Goal: Task Accomplishment & Management: Manage account settings

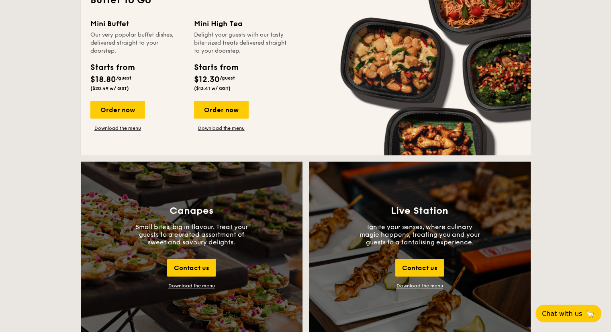
scroll to position [643, 0]
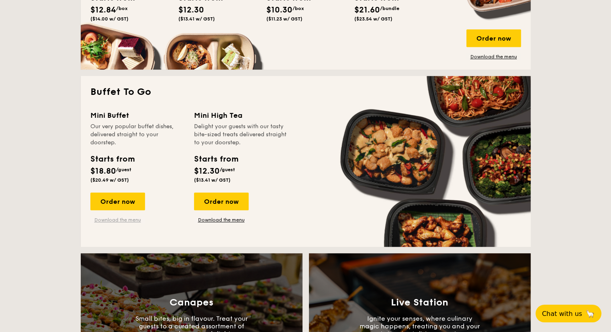
click at [129, 221] on link "Download the menu" at bounding box center [117, 220] width 55 height 6
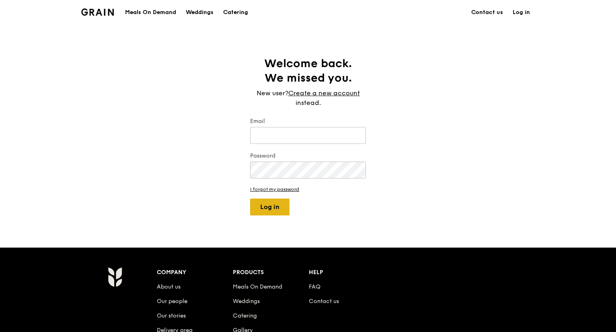
type input "[PERSON_NAME][EMAIL_ADDRESS][DOMAIN_NAME]"
click at [271, 211] on button "Log in" at bounding box center [269, 206] width 39 height 17
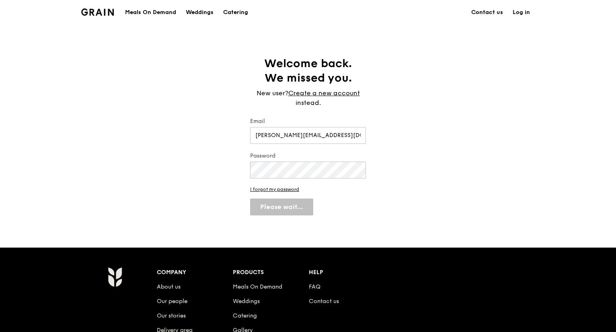
select select "100"
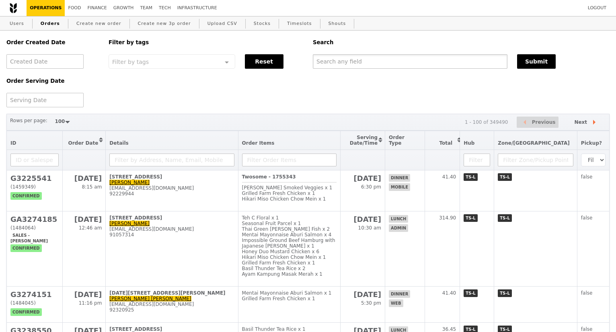
click at [331, 63] on input "text" at bounding box center [410, 61] width 194 height 14
paste input "[EMAIL_ADDRESS][DOMAIN_NAME]"
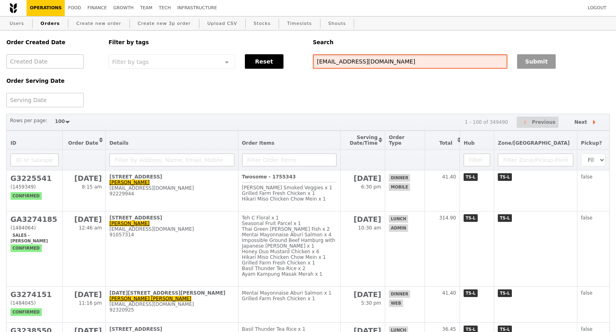
type input "[EMAIL_ADDRESS][DOMAIN_NAME]"
click at [532, 67] on button "Submit" at bounding box center [536, 61] width 39 height 14
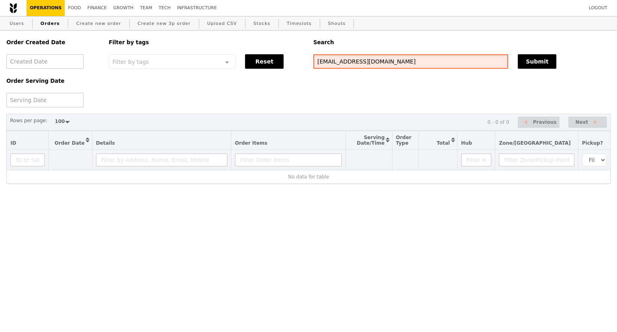
drag, startPoint x: 379, startPoint y: 65, endPoint x: 294, endPoint y: 64, distance: 85.2
click at [295, 65] on div "Order Created Date Order Serving Date Filter by tags Filter by tags Meal_Plan W…" at bounding box center [309, 69] width 614 height 77
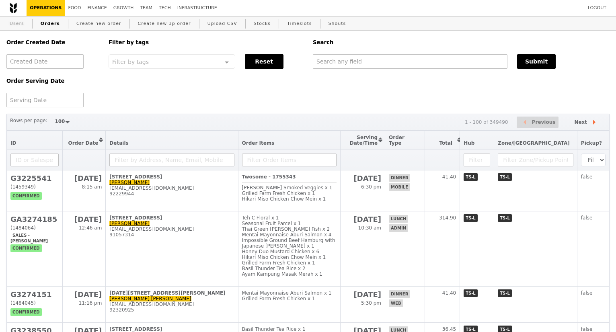
click at [18, 26] on link "Users" at bounding box center [16, 23] width 21 height 14
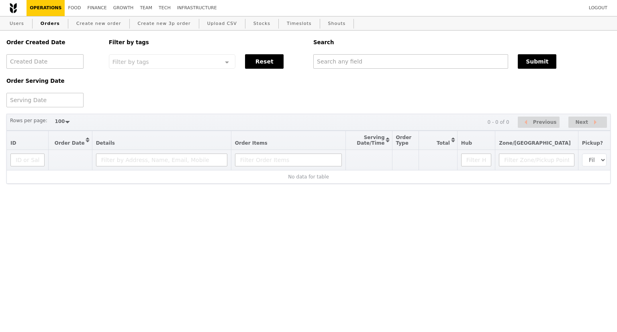
select select "100"
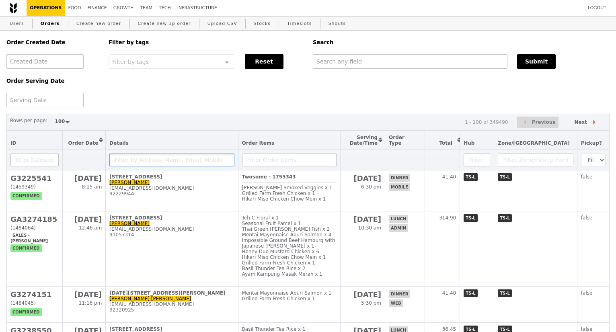
click at [129, 161] on input "text" at bounding box center [171, 159] width 125 height 13
paste input "[EMAIL_ADDRESS][DOMAIN_NAME]"
type input "[EMAIL_ADDRESS][DOMAIN_NAME]"
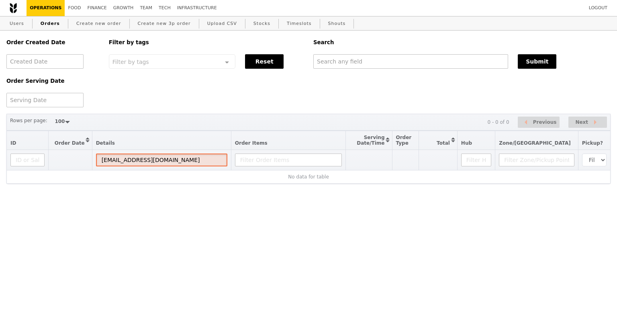
drag, startPoint x: 176, startPoint y: 165, endPoint x: 102, endPoint y: 164, distance: 74.7
click at [102, 164] on th "[EMAIL_ADDRESS][DOMAIN_NAME]" at bounding box center [161, 160] width 139 height 20
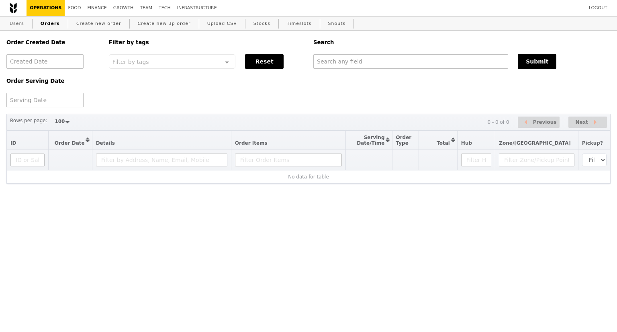
click at [161, 94] on div "Order Created Date Order Serving Date Filter by tags Filter by tags Meal_Plan W…" at bounding box center [309, 69] width 614 height 77
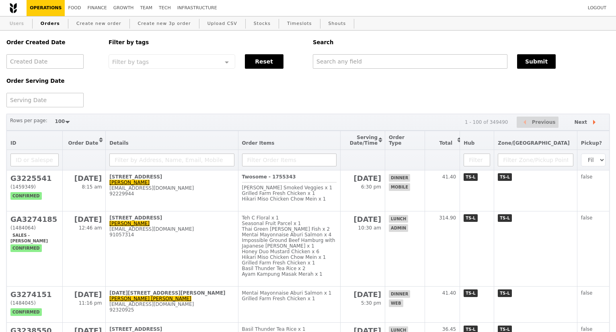
click at [17, 23] on link "Users" at bounding box center [16, 23] width 21 height 14
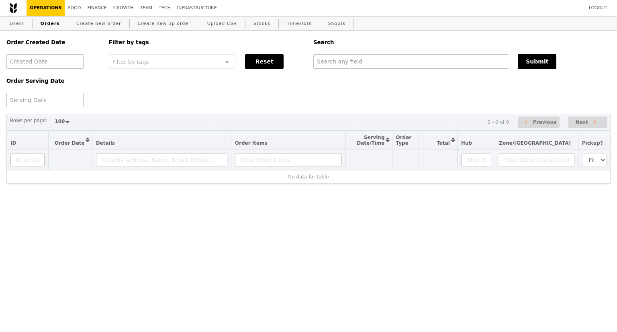
select select "100"
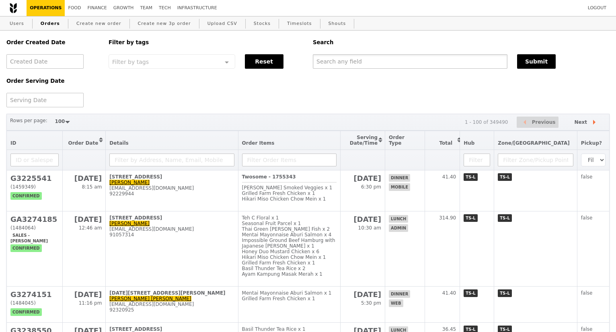
click at [329, 61] on input "text" at bounding box center [410, 61] width 194 height 14
paste input "[PERSON_NAME]"
type input "[PERSON_NAME]"
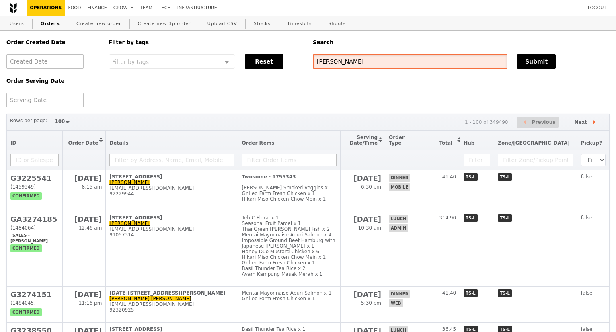
drag, startPoint x: 358, startPoint y: 63, endPoint x: 300, endPoint y: 62, distance: 58.3
click at [300, 62] on div "Order Created Date Order Serving Date Filter by tags Filter by tags Meal_Plan W…" at bounding box center [308, 69] width 612 height 77
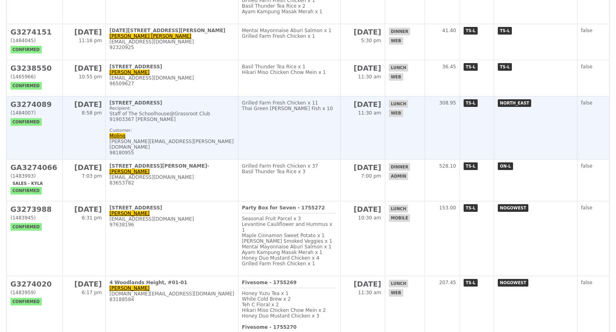
scroll to position [281, 0]
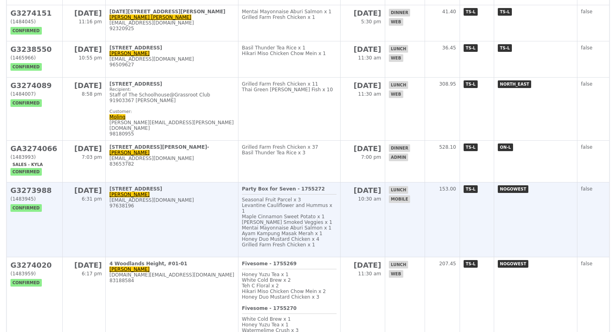
click at [213, 249] on td "10 Tuas Bay Lane, #NA-NA Wei shan weishanled01@gmail.com 97638196" at bounding box center [172, 219] width 132 height 75
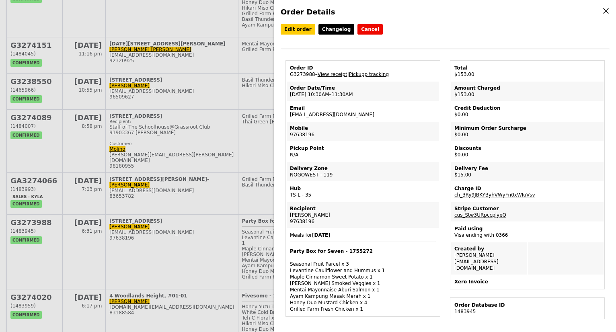
scroll to position [201, 0]
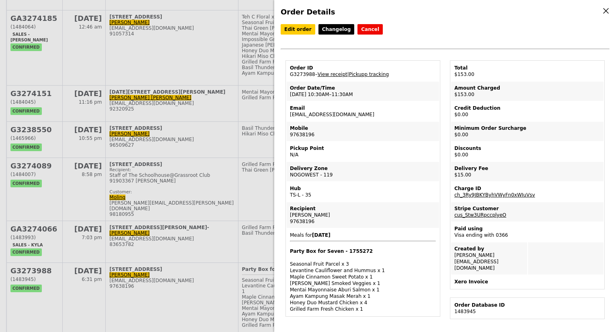
drag, startPoint x: 359, startPoint y: 117, endPoint x: 288, endPoint y: 117, distance: 70.7
click at [288, 117] on td "Email weishanled01@gmail.com" at bounding box center [362, 111] width 152 height 19
copy td "[EMAIL_ADDRESS][DOMAIN_NAME]"
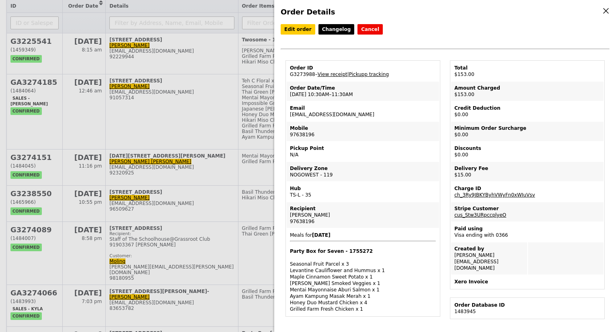
scroll to position [121, 0]
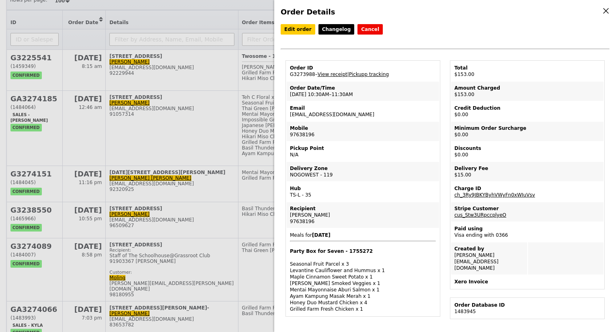
click at [432, 43] on div "Edit order Changelog Cancel Order ID G3273988 – View receipt | Pickupp tracking…" at bounding box center [444, 42] width 329 height 36
drag, startPoint x: 350, startPoint y: 96, endPoint x: 305, endPoint y: 95, distance: 45.8
click at [305, 95] on td "Order Date/Time 21/8 – 10:30AM–11:30AM" at bounding box center [362, 91] width 152 height 19
copy td "10:30AM–11:30AM"
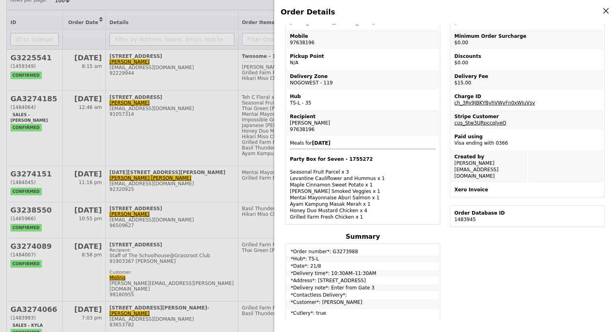
scroll to position [0, 0]
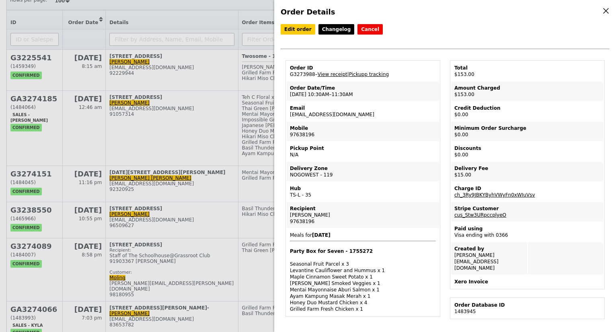
drag, startPoint x: 348, startPoint y: 117, endPoint x: 288, endPoint y: 114, distance: 59.1
click at [288, 114] on td "Email weishanled01@gmail.com" at bounding box center [362, 111] width 152 height 19
copy td "[EMAIL_ADDRESS][DOMAIN_NAME]"
click at [191, 20] on div "Order Details Edit order Changelog Cancel Order ID G3273988 – View receipt | Pi…" at bounding box center [308, 166] width 616 height 332
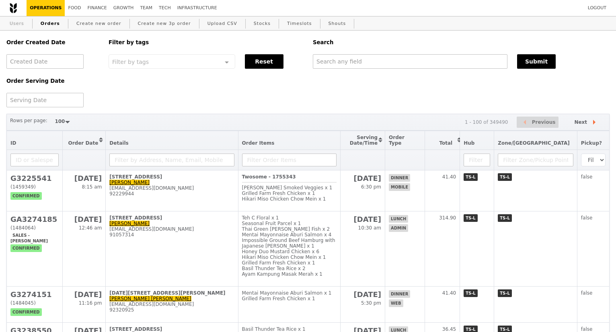
click at [23, 26] on link "Users" at bounding box center [16, 23] width 21 height 14
